Goal: Task Accomplishment & Management: Complete application form

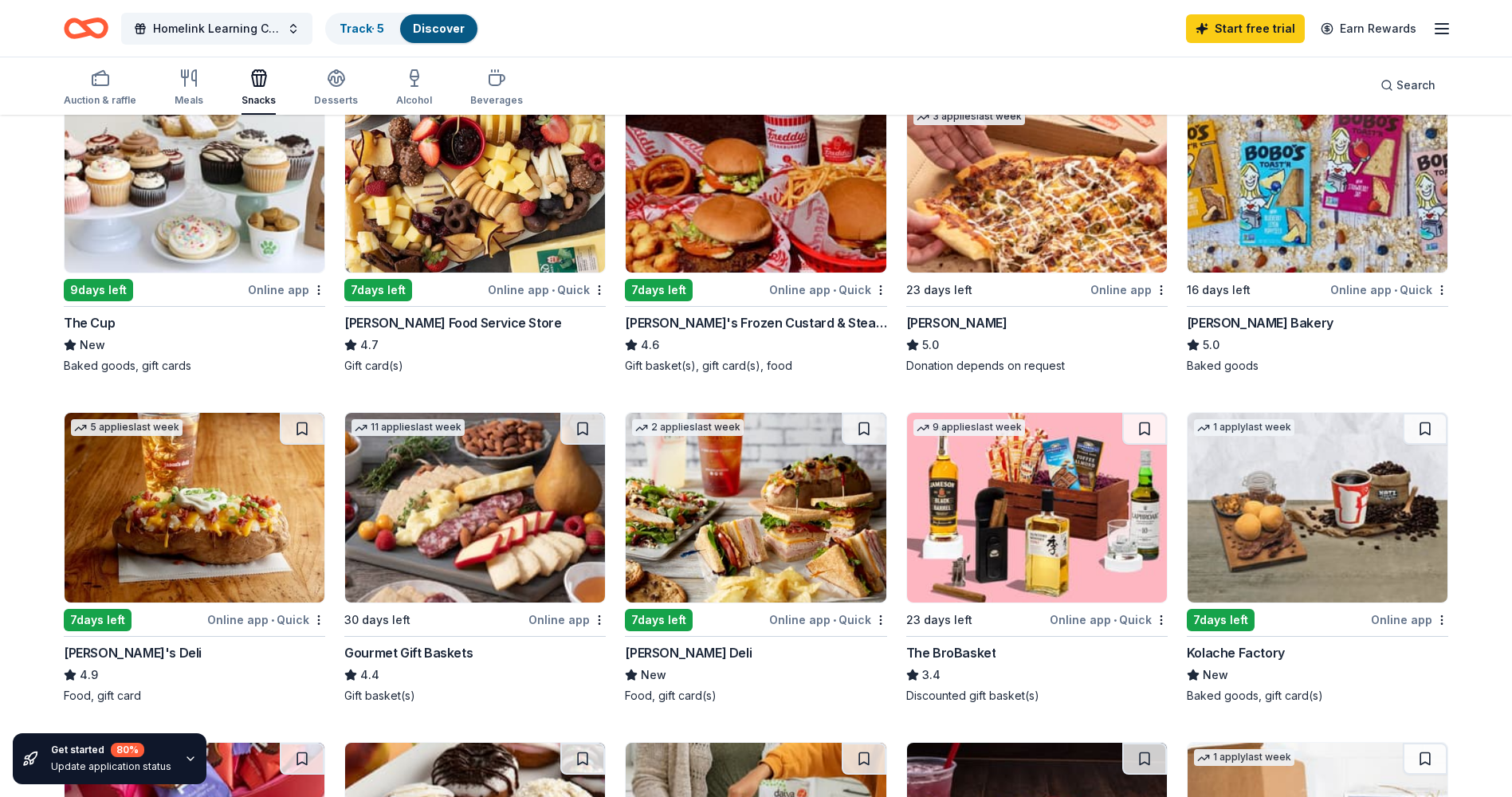
scroll to position [239, 0]
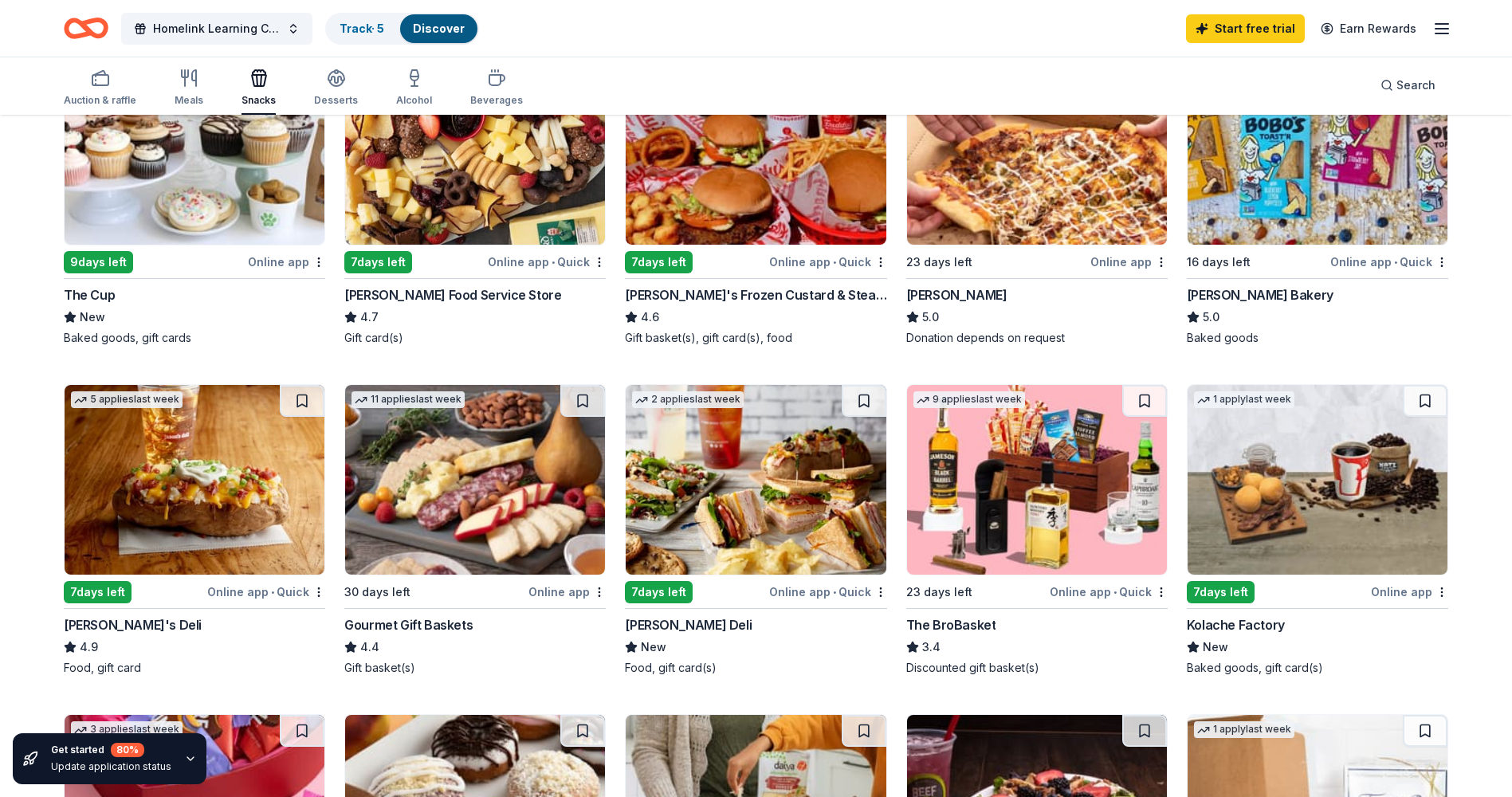
click at [222, 189] on img at bounding box center [194, 150] width 260 height 190
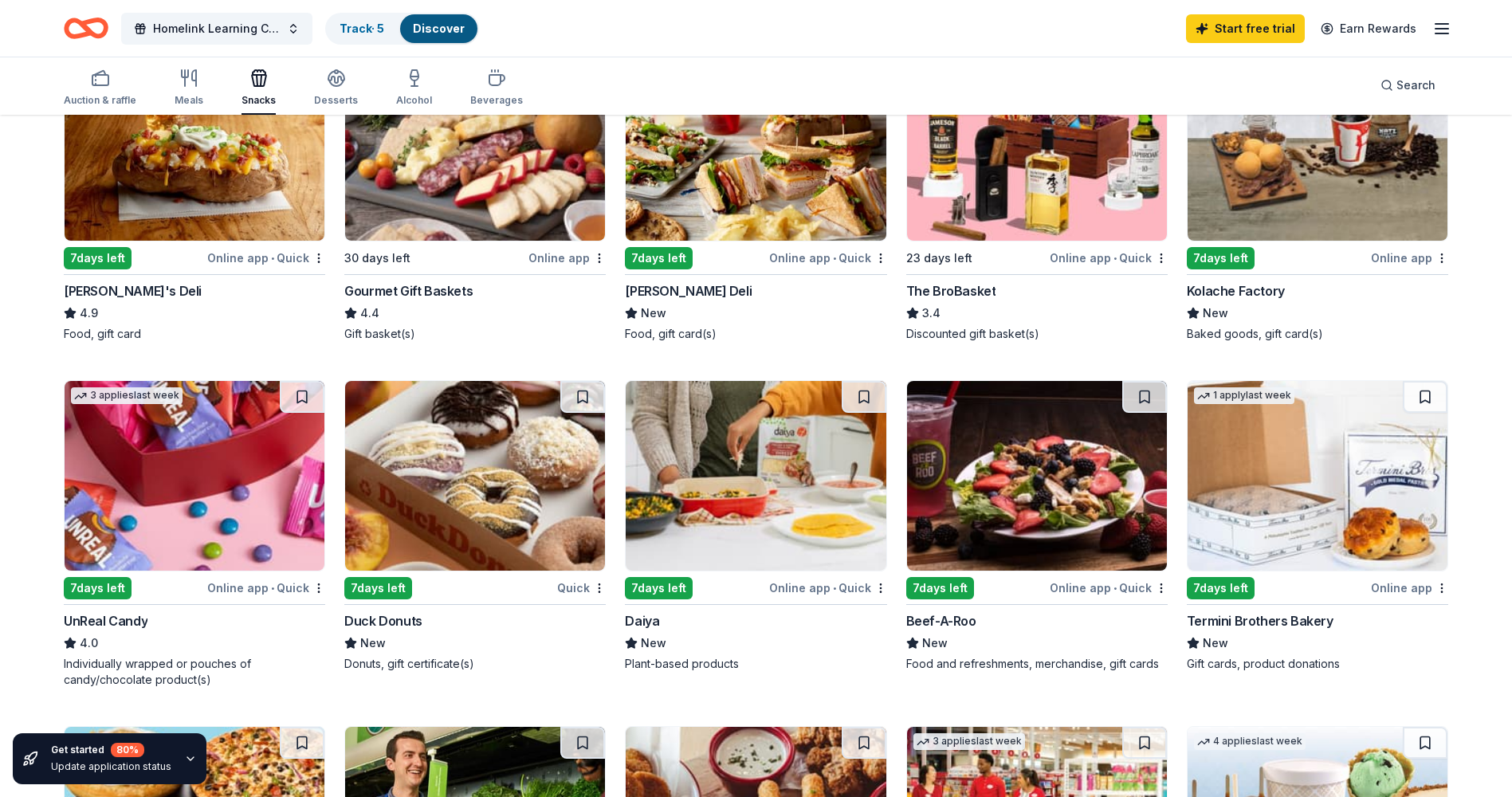
scroll to position [478, 0]
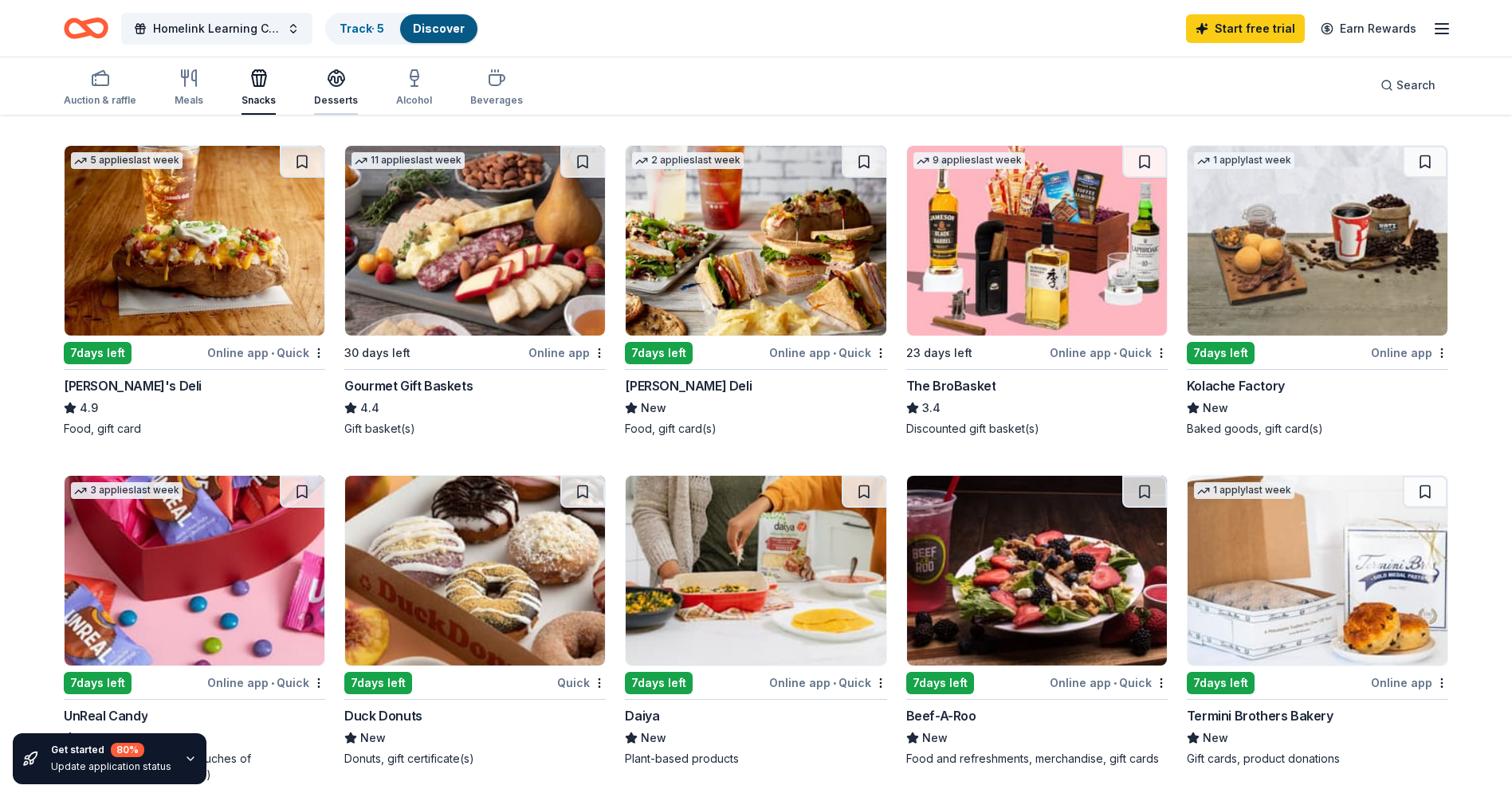
click at [342, 82] on div "button" at bounding box center [336, 78] width 44 height 19
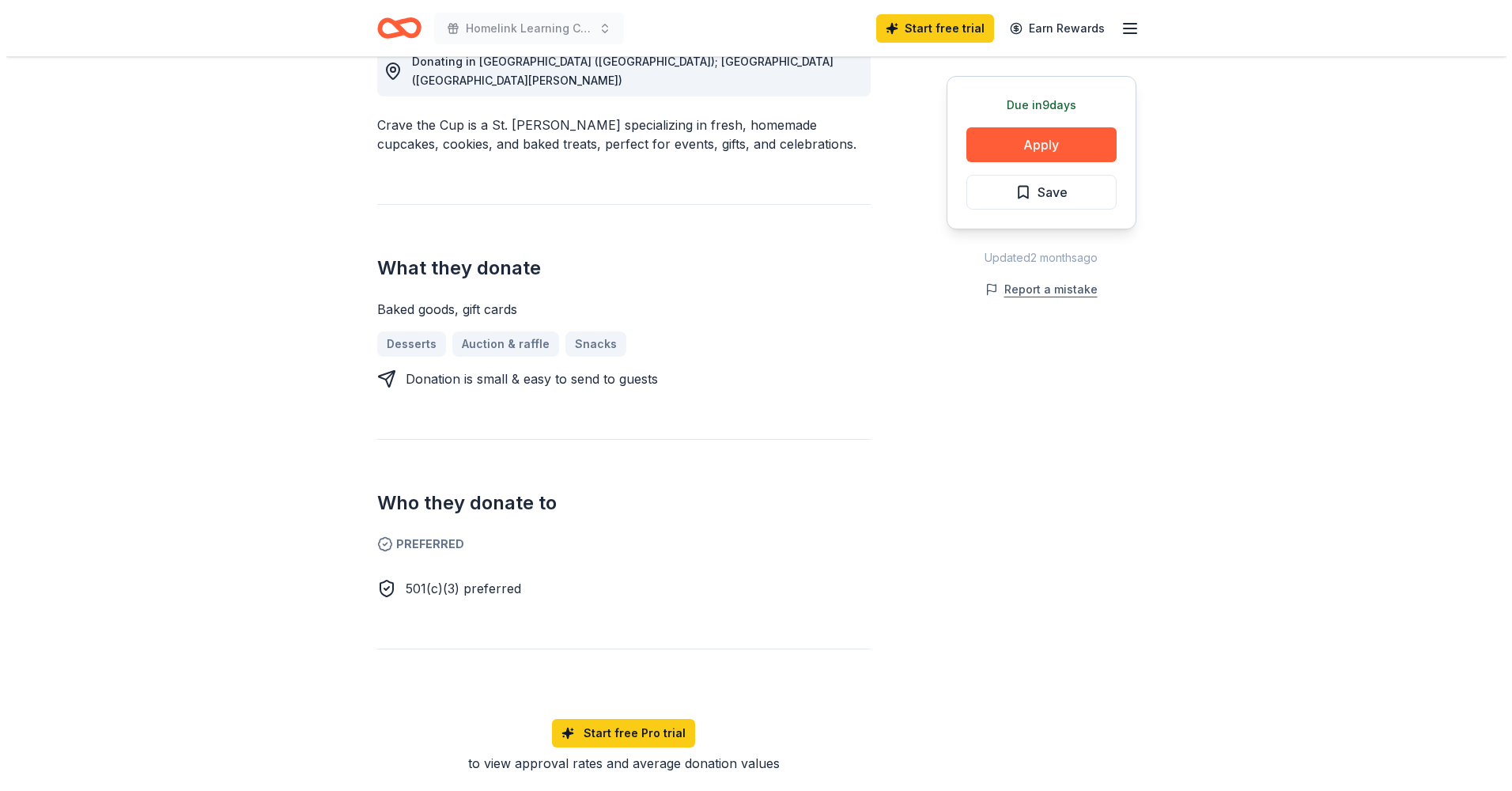
scroll to position [474, 0]
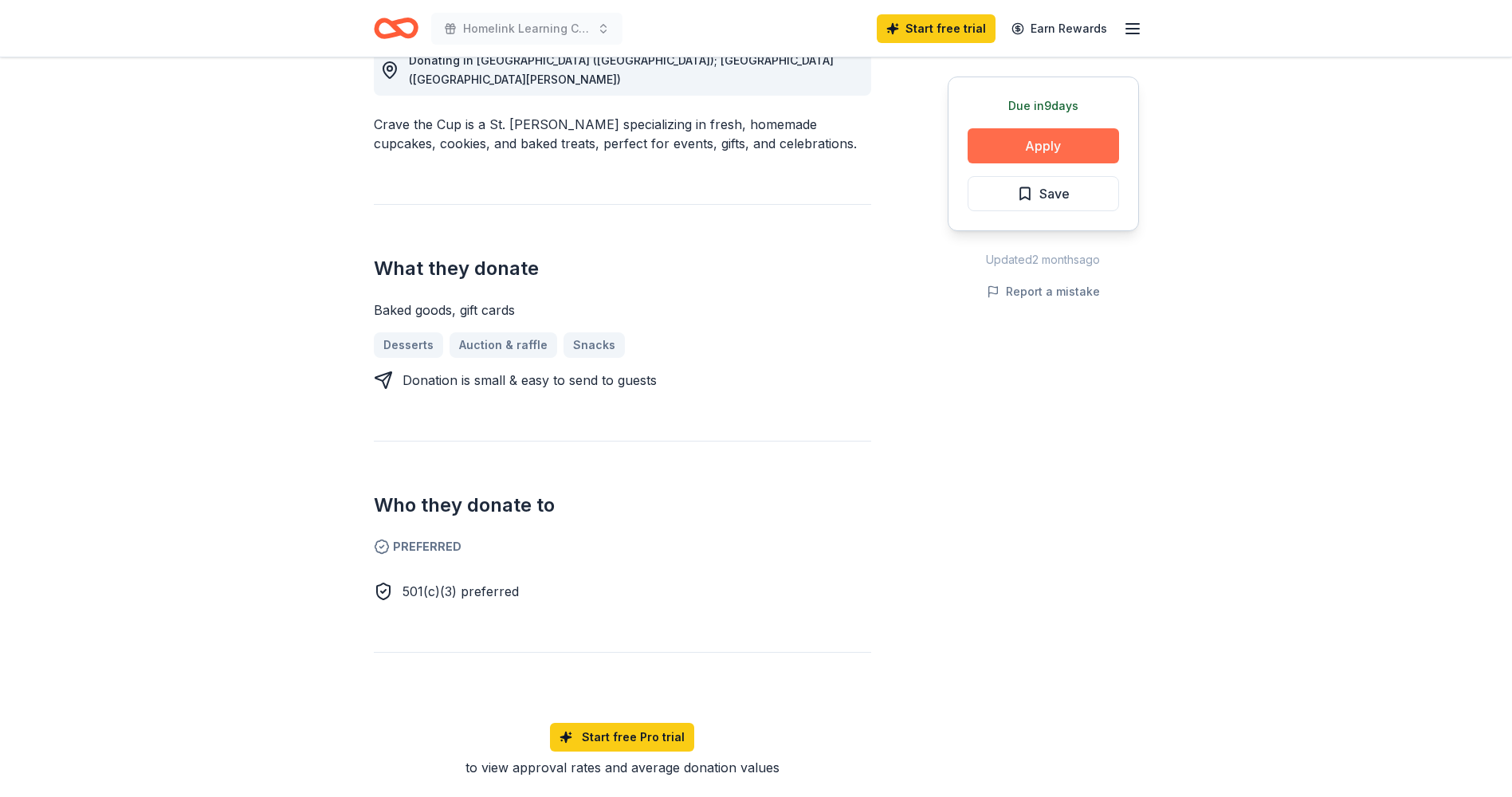
click at [1062, 142] on button "Apply" at bounding box center [1043, 146] width 151 height 35
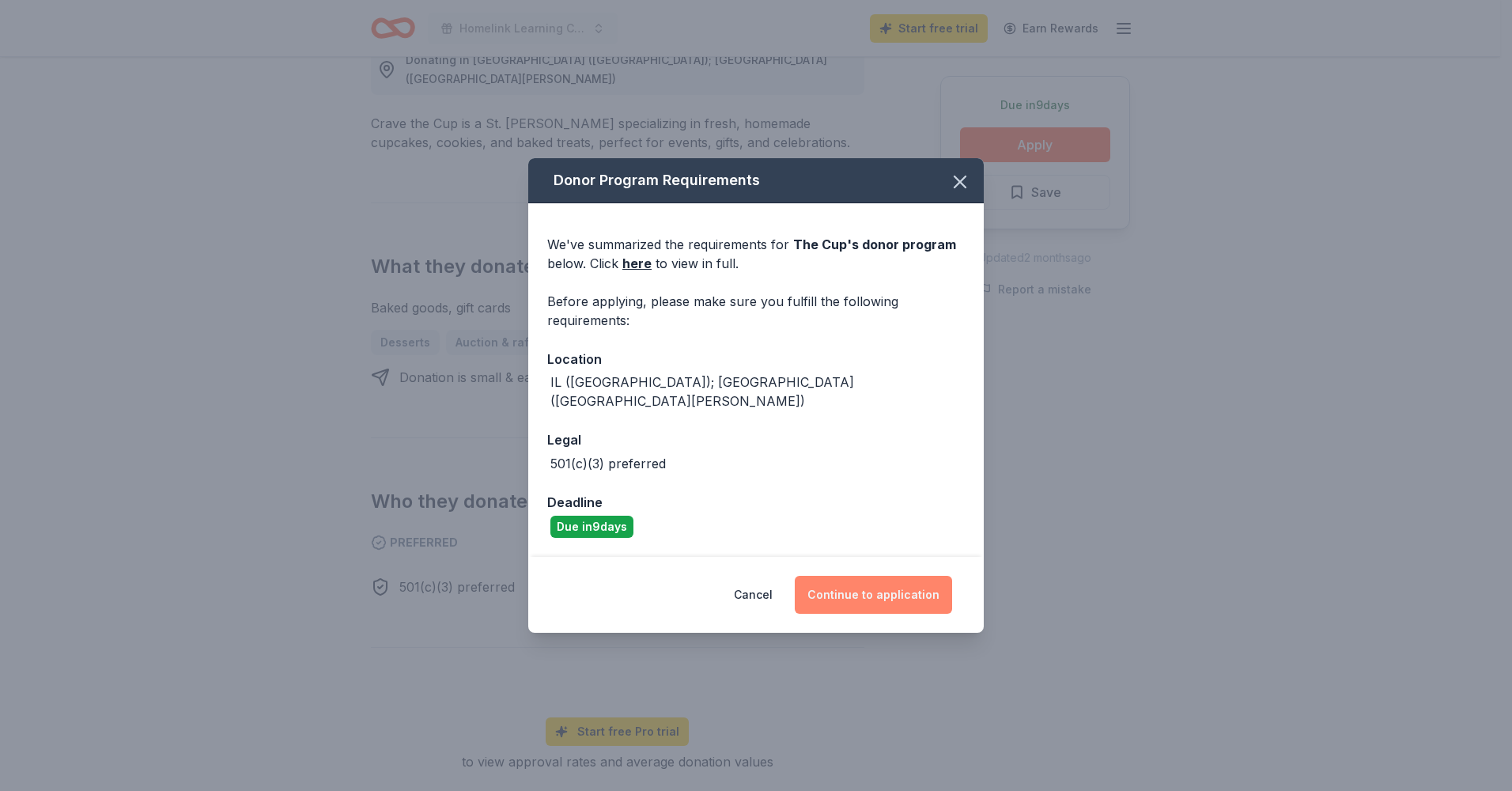
click at [887, 587] on button "Continue to application" at bounding box center [873, 595] width 157 height 38
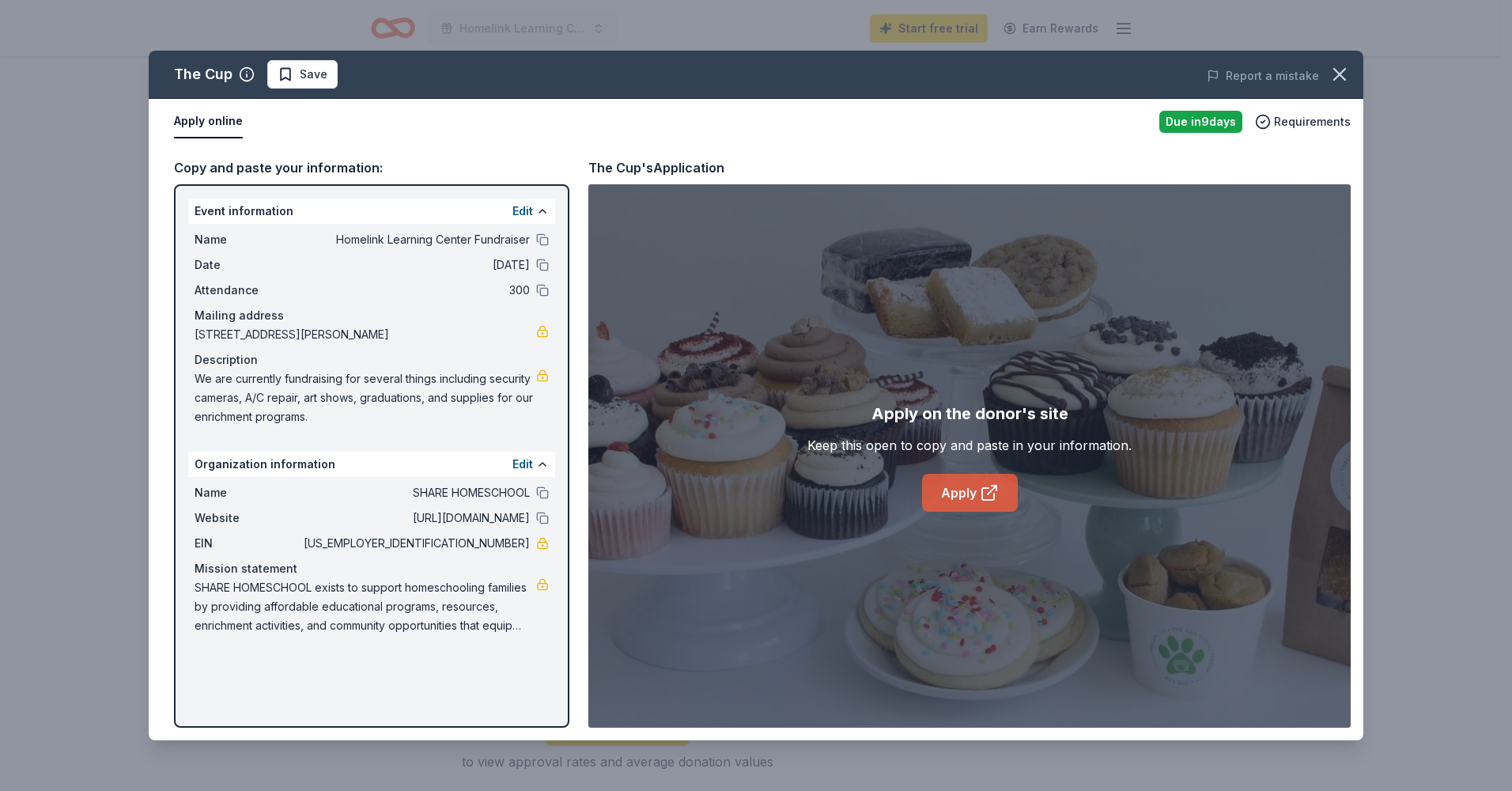
click at [961, 477] on link "Apply" at bounding box center [970, 493] width 96 height 38
